Goal: Contribute content: Contribute content

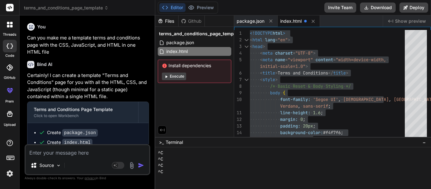
click at [11, 25] on icon at bounding box center [10, 25] width 6 height 6
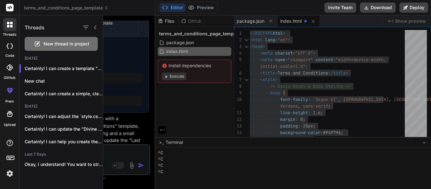
click at [44, 43] on span "New thread in project" at bounding box center [67, 44] width 46 height 6
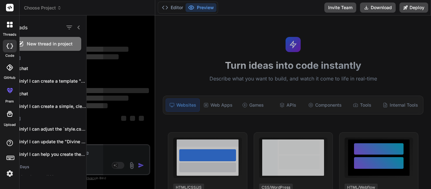
scroll to position [0, 0]
type textarea "x"
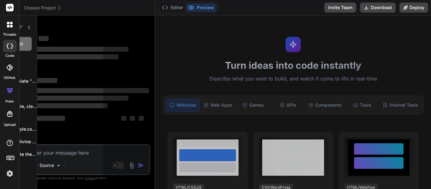
scroll to position [50, 0]
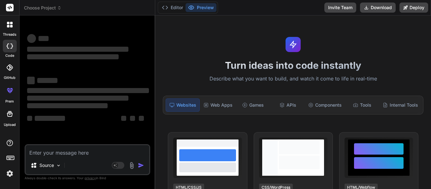
click at [89, 153] on textarea at bounding box center [88, 150] width 124 height 11
type textarea "C"
type textarea "x"
type textarea "Ct"
type textarea "x"
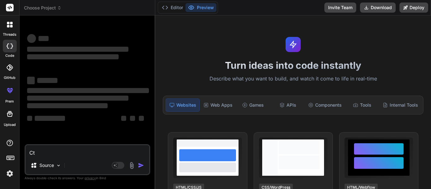
type textarea "Cte"
type textarea "x"
type textarea "Ct"
type textarea "x"
type textarea "C"
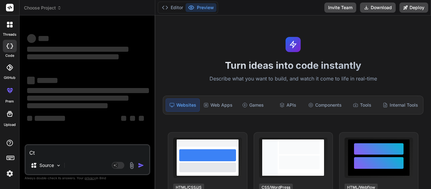
type textarea "x"
type textarea "Cr"
type textarea "x"
type textarea "Cre"
type textarea "x"
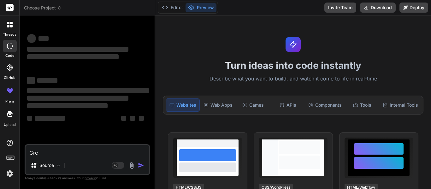
type textarea "Crea"
type textarea "x"
type textarea "Creat"
type textarea "x"
type textarea "Create"
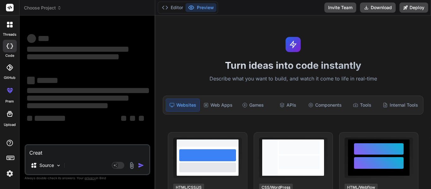
type textarea "x"
type textarea "Create"
type textarea "x"
type textarea "Create m"
type textarea "x"
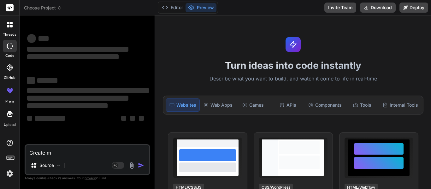
type textarea "Create me"
type textarea "x"
type textarea "Create me"
type textarea "x"
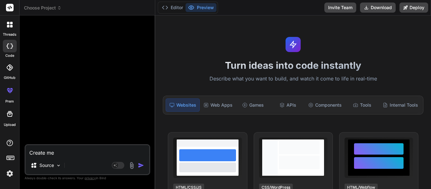
type textarea "Create me a"
type textarea "x"
type textarea "Create me an"
type textarea "x"
type textarea "Create me an"
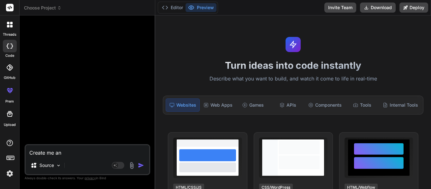
type textarea "x"
type textarea "Create me an a"
type textarea "x"
type textarea "Create me an ad"
type textarea "x"
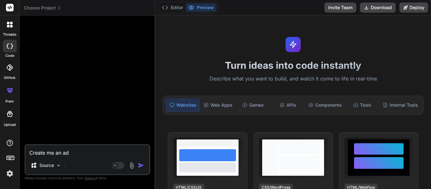
type textarea "Create me an add"
type textarea "x"
type textarea "Create me an add"
type textarea "x"
type textarea "Create me an add u"
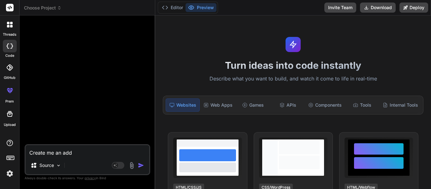
type textarea "x"
type textarea "Create me an add un"
type textarea "x"
type textarea "Create me an add uni"
type textarea "x"
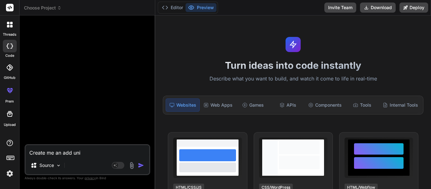
type textarea "Create me an add unit"
type textarea "x"
type textarea "Create me an add unit"
type textarea "x"
type textarea "Create me an add unit b"
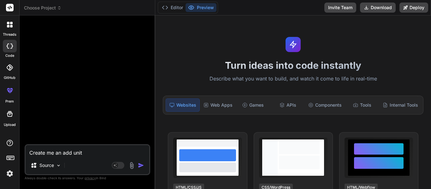
type textarea "x"
type textarea "Create me an add unit bu"
type textarea "x"
type textarea "Create me an add unit but"
type textarea "x"
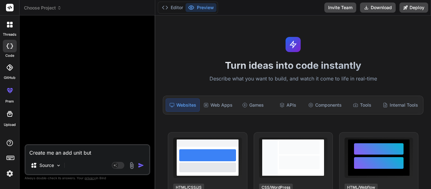
type textarea "Create me an add unit butt"
type textarea "x"
type textarea "Create me an add unit butto"
type textarea "x"
type textarea "Create me an add unit button"
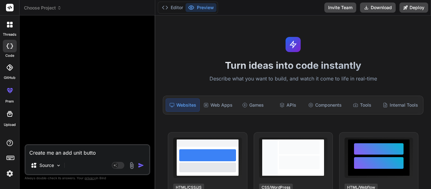
type textarea "x"
type textarea "Create me an add unit button"
type textarea "x"
type textarea "Create me an add unit button a"
type textarea "x"
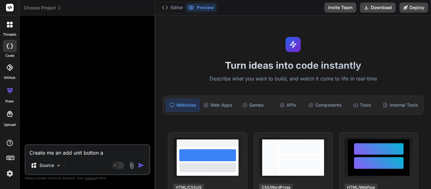
type textarea "Create me an add unit button at"
type textarea "x"
type textarea "Create me an add unit button at"
type textarea "x"
type textarea "Create me an add unit button at t"
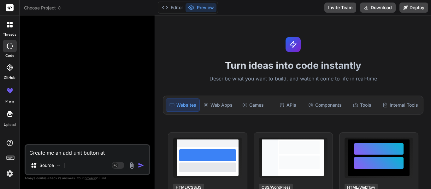
type textarea "x"
type textarea "Create me an add unit button at th"
type textarea "x"
type textarea "Create me an add unit button at the"
type textarea "x"
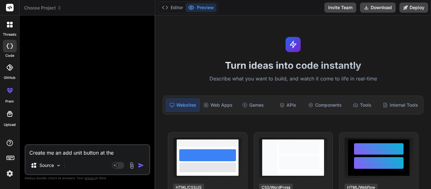
type textarea "Create me an add unit button at the"
type textarea "x"
type textarea "Create me an add unit button at the v"
type textarea "x"
type textarea "Create me an add unit button at the ve"
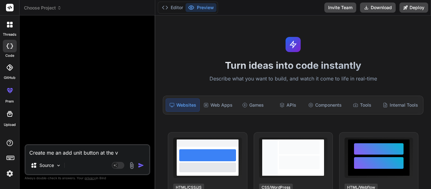
type textarea "x"
type textarea "Create me an add unit button at the ver"
type textarea "x"
type textarea "Create me an add unit button at the very"
type textarea "x"
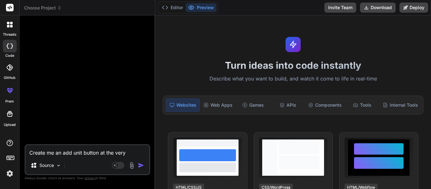
type textarea "Create me an add unit button at the very"
type textarea "x"
type textarea "Create me an add unit button at the very t"
type textarea "x"
type textarea "Create me an add unit button at the very to"
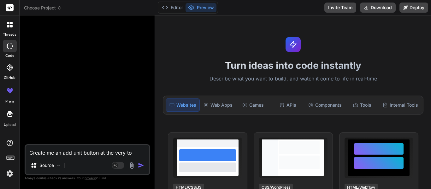
type textarea "x"
type textarea "Create me an add unit button at the very top"
type textarea "x"
type textarea "Create me an add unit button at the very top"
type textarea "x"
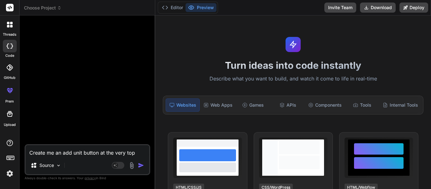
type textarea "Create me an add unit button at the very top o"
type textarea "x"
type textarea "Create me an add unit button at the very top of"
type textarea "x"
type textarea "Create me an add unit button at the very top of"
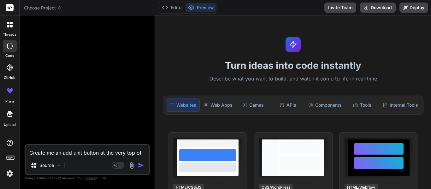
type textarea "x"
type textarea "Create me an add unit button at the very top of t"
type textarea "x"
type textarea "Create me an add unit button at the very top of th"
type textarea "x"
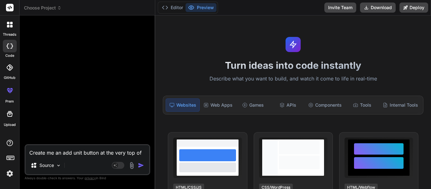
type textarea "Create me an add unit button at the very top of the"
type textarea "x"
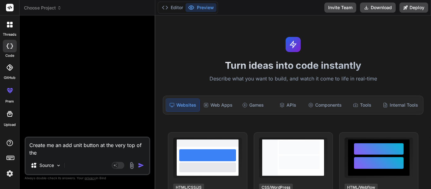
scroll to position [0, 0]
type textarea "Create me an add unit button at the very top of the"
type textarea "x"
type textarea "Create me an add unit button at the very top of the"
type textarea "x"
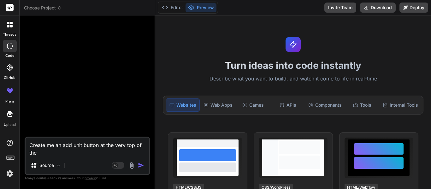
type textarea "Create me an add unit button at the very top of the p"
type textarea "x"
type textarea "Create me an add unit button at the very top of the pa"
type textarea "x"
type textarea "Create me an add unit button at the very top of the pag"
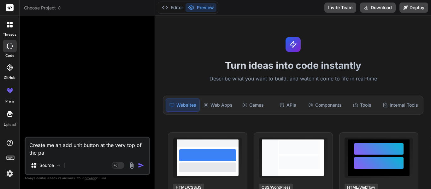
type textarea "x"
type textarea "Create me an add unit button at the very top of the page"
type textarea "x"
type textarea "Create me an add unit button at the very top of the page"
type textarea "x"
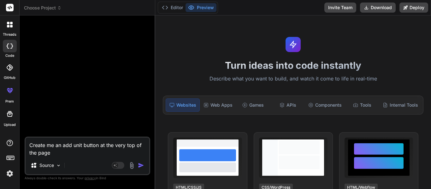
type textarea "Create me an add unit button at the very top of the page a"
type textarea "x"
type textarea "Create me an add unit button at the very top of the page an"
type textarea "x"
type textarea "Create me an add unit button at the very top of the page and"
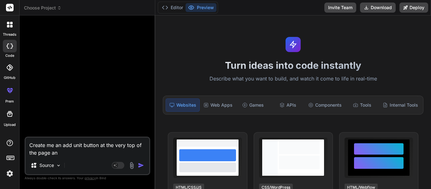
type textarea "x"
type textarea "Create me an add unit button at the very top of the page and"
type textarea "x"
type textarea "Create me an add unit button at the very top of the page and i"
type textarea "x"
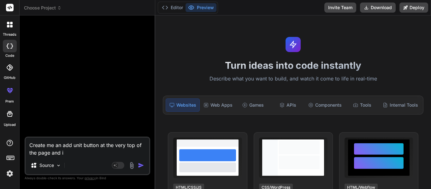
type textarea "Create me an add unit button at the very top of the page and in"
type textarea "x"
type textarea "Create me an add unit button at the very top of the page and in"
type textarea "x"
type textarea "Create me an add unit button at the very top of the page and in t"
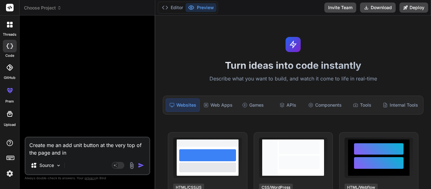
type textarea "x"
type textarea "Create me an add unit button at the very top of the page and in th"
type textarea "x"
type textarea "Create me an add unit button at the very top of the page and in the"
type textarea "x"
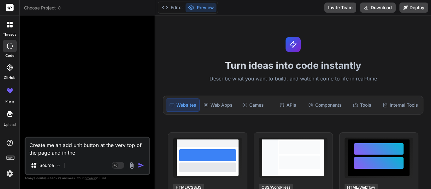
type textarea "Create me an add unit button at the very top of the page and in the"
type textarea "x"
type textarea "Create me an add unit button at the very top of the page and in the c"
type textarea "x"
type textarea "Create me an add unit button at the very top of the page and in the ce"
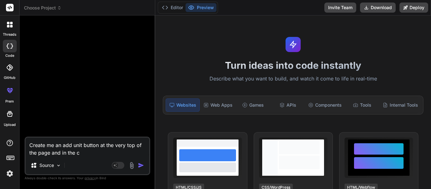
type textarea "x"
type textarea "Create me an add unit button at the very top of the page and in the cen"
type textarea "x"
type textarea "Create me an add unit button at the very top of the page and in the cent"
type textarea "x"
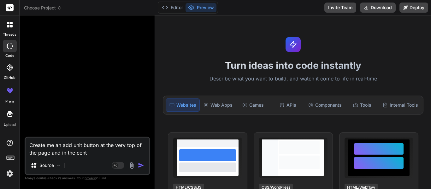
type textarea "Create me an add unit button at the very top of the page and in the cente"
type textarea "x"
type textarea "Create me an add unit button at the very top of the page and in the center"
type textarea "x"
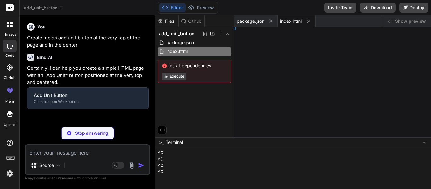
type textarea "x"
type textarea "}"
type textarea "x"
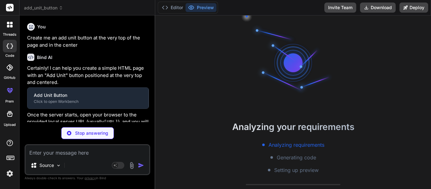
type textarea "x"
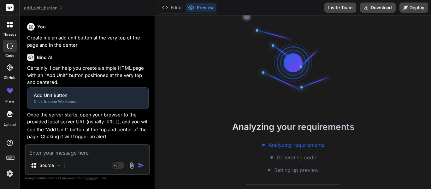
type textarea "document.getElementById('addUnitBtn').addEventListener('click', () => { alert('…"
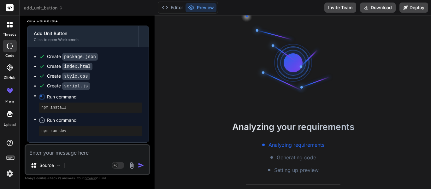
scroll to position [100, 0]
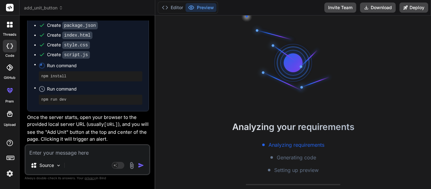
type textarea "x"
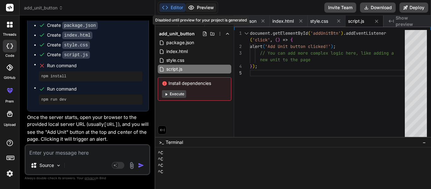
scroll to position [63, 0]
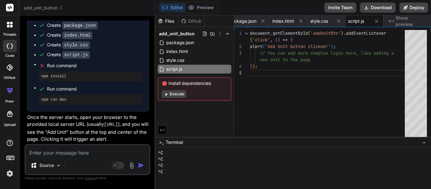
click at [191, 22] on div "Github" at bounding box center [192, 21] width 26 height 6
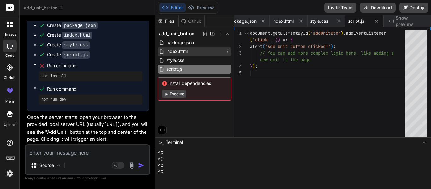
click at [177, 53] on span "index.html" at bounding box center [177, 52] width 23 height 8
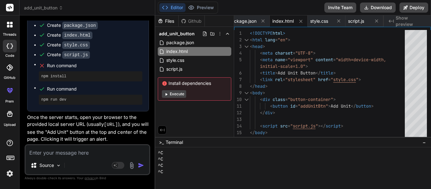
click at [188, 172] on div "^C" at bounding box center [290, 172] width 265 height 6
click at [269, 116] on div "<!DOCTYPE html > < html lang = "en" > < head > < meta charset = "UTF-8" > < met…" at bounding box center [329, 89] width 159 height 119
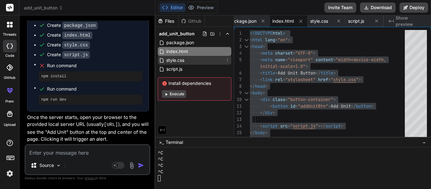
click at [201, 60] on div "style.css" at bounding box center [194, 60] width 73 height 9
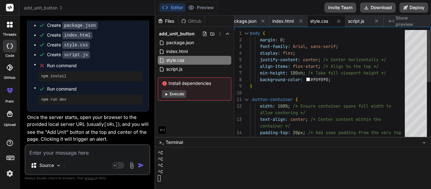
click at [311, 74] on div "body { margin: 0 ; font-family: Arial , sans-serif ; display: flex ; justify-co…" at bounding box center [329, 146] width 159 height 232
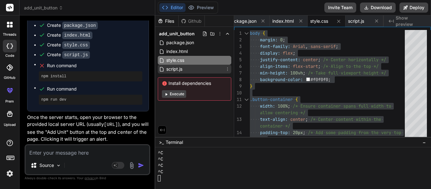
click at [185, 68] on div "script.js" at bounding box center [194, 69] width 73 height 9
type textarea "document.getElementById('addUnitBtn').addEventListener('click', () => { alert('…"
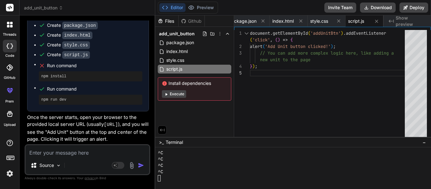
click at [291, 80] on div "document . getElementById ( 'addUnitBtn' ) . addEventListener alert ( 'Add Unit…" at bounding box center [329, 85] width 159 height 110
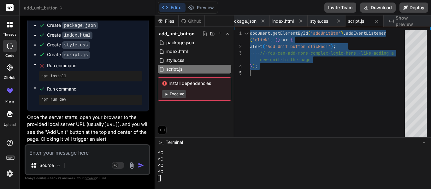
click at [71, 148] on textarea at bounding box center [88, 150] width 124 height 11
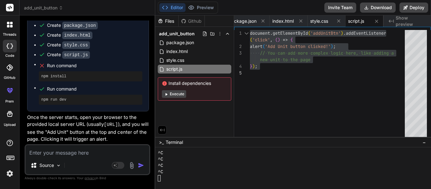
type textarea "M"
type textarea "x"
type textarea "Ma"
type textarea "x"
type textarea "Mak"
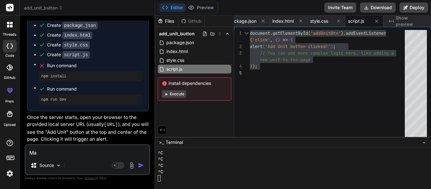
type textarea "x"
type textarea "Make"
type textarea "x"
type textarea "Make"
type textarea "x"
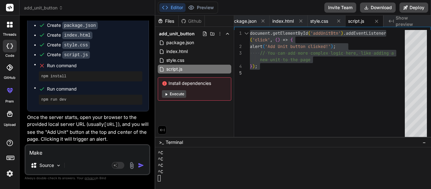
type textarea "Make i"
type textarea "x"
type textarea "Make it"
type textarea "x"
type textarea "Make it"
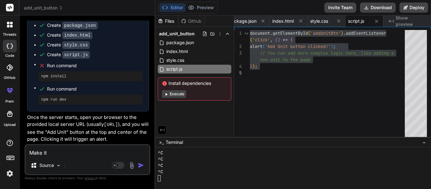
type textarea "x"
type textarea "Make it s"
type textarea "x"
type textarea "Make it so"
type textarea "x"
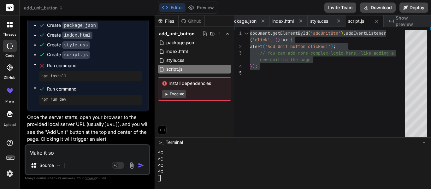
type textarea "Make it so"
type textarea "x"
type textarea "Make it so w"
type textarea "x"
type textarea "Make it so wh"
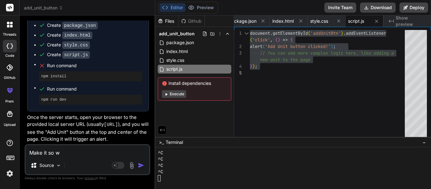
type textarea "x"
type textarea "Make it so whe"
type textarea "x"
type textarea "Make it so when"
type textarea "x"
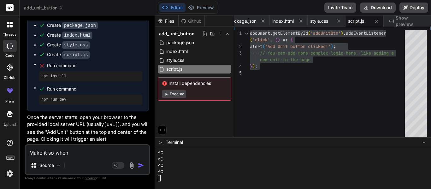
type textarea "Make it so when"
type textarea "x"
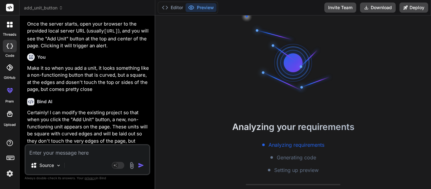
scroll to position [359, 0]
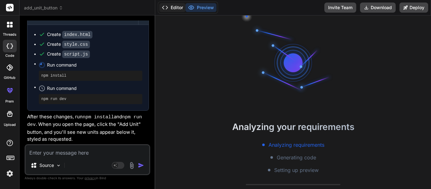
click at [178, 7] on button "Editor" at bounding box center [172, 7] width 26 height 9
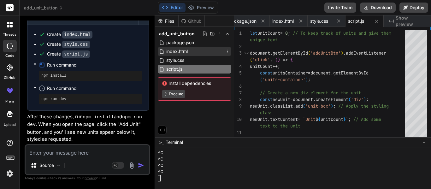
click at [190, 52] on div "index.html" at bounding box center [194, 51] width 73 height 9
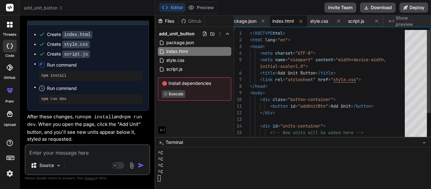
click at [302, 69] on div "<!DOCTYPE html > < html lang = "en" > < head > < meta charset = "UTF-8" > < met…" at bounding box center [329, 103] width 159 height 146
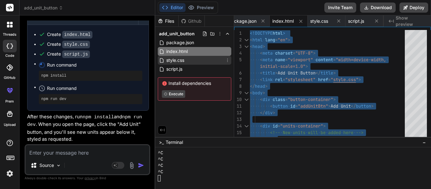
click at [173, 57] on span "style.css" at bounding box center [175, 60] width 19 height 8
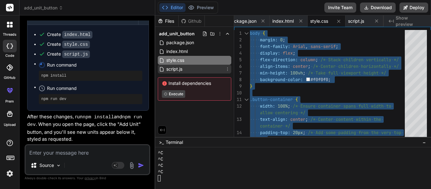
click at [207, 68] on div "script.js" at bounding box center [194, 69] width 73 height 9
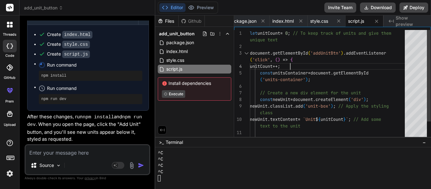
click at [314, 62] on div "let unitCount = 0 ; // To keep track of units and give them document . getEleme…" at bounding box center [329, 96] width 159 height 132
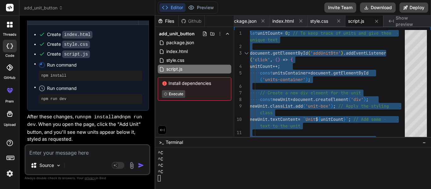
click at [79, 153] on textarea at bounding box center [88, 150] width 124 height 11
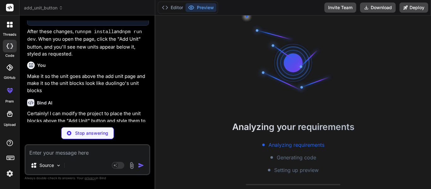
scroll to position [76, 0]
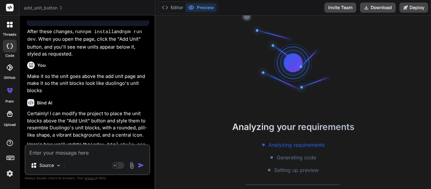
click at [173, 3] on div "Editor Preview" at bounding box center [188, 8] width 60 height 12
click at [174, 14] on div "Editor Preview Invite Team Download Deploy" at bounding box center [293, 7] width 276 height 15
click at [170, 9] on button "Editor" at bounding box center [172, 7] width 26 height 9
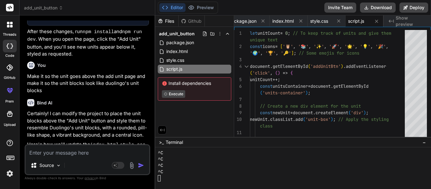
scroll to position [605, 0]
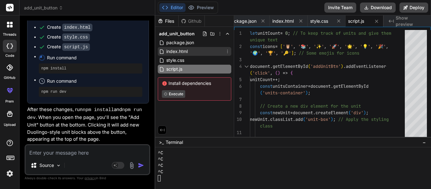
click at [197, 50] on div "index.html" at bounding box center [194, 51] width 73 height 9
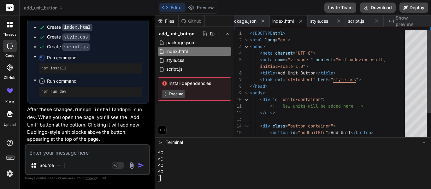
click at [317, 63] on div "<!DOCTYPE html > < html lang = "en" > < head > < meta charset = "UTF-8" > < met…" at bounding box center [329, 103] width 159 height 146
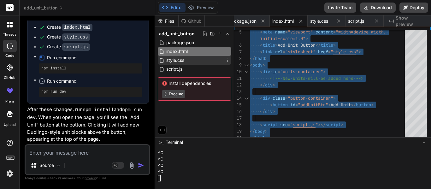
click at [193, 60] on div "style.css" at bounding box center [194, 60] width 73 height 9
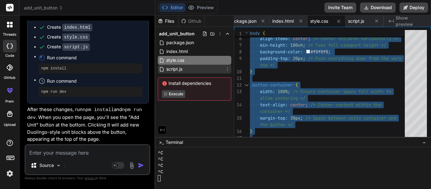
click at [193, 70] on div "script.js" at bounding box center [194, 69] width 73 height 9
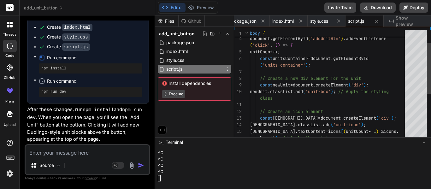
click at [250, 67] on div "unitCount ++; const unitsContainer = document . getElementById // Create a new …" at bounding box center [329, 121] width 159 height 238
click at [315, 71] on div "unitCount ++; const unitsContainer = document . getElementById // Create a new …" at bounding box center [329, 121] width 159 height 238
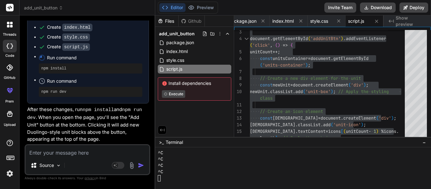
click at [53, 153] on textarea at bounding box center [88, 150] width 124 height 11
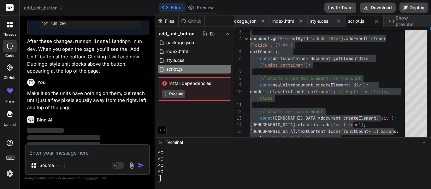
scroll to position [684, 0]
